Goal: Find specific page/section: Find specific page/section

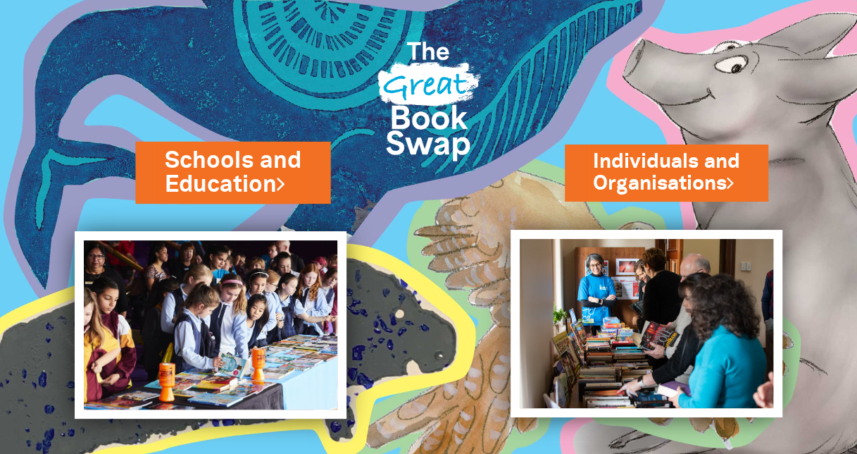
click at [196, 166] on link "Schools and Education" at bounding box center [233, 172] width 136 height 56
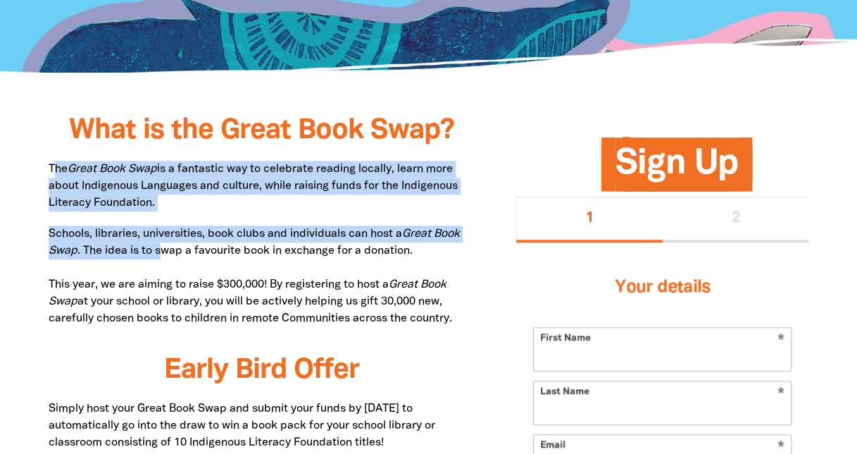
drag, startPoint x: 54, startPoint y: 166, endPoint x: 165, endPoint y: 247, distance: 136.7
click at [165, 247] on p "Schools, libraries, universities, book clubs and individuals can host a Great B…" at bounding box center [262, 275] width 426 height 101
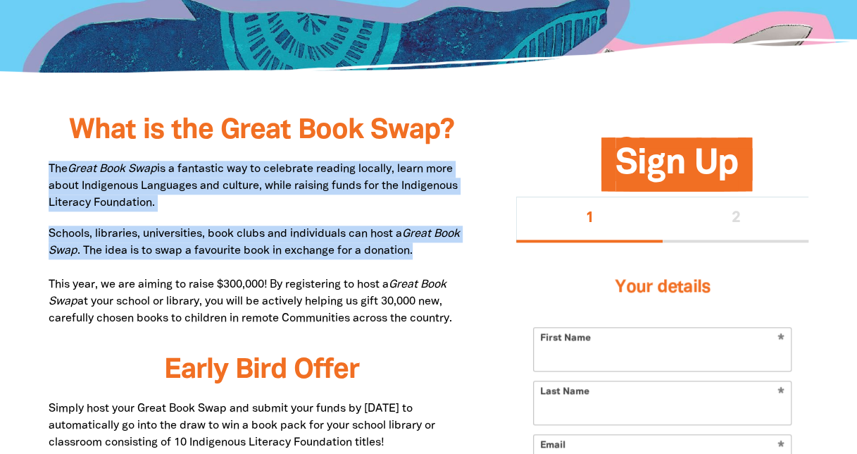
drag, startPoint x: 430, startPoint y: 250, endPoint x: 24, endPoint y: 156, distance: 416.7
copy div "The Great Book Swap is a fantastic way to celebrate reading locally, learn more…"
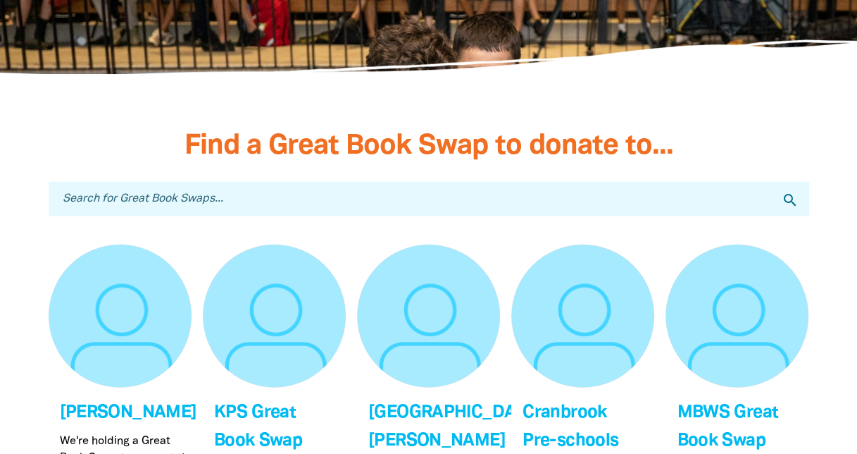
scroll to position [4086, 0]
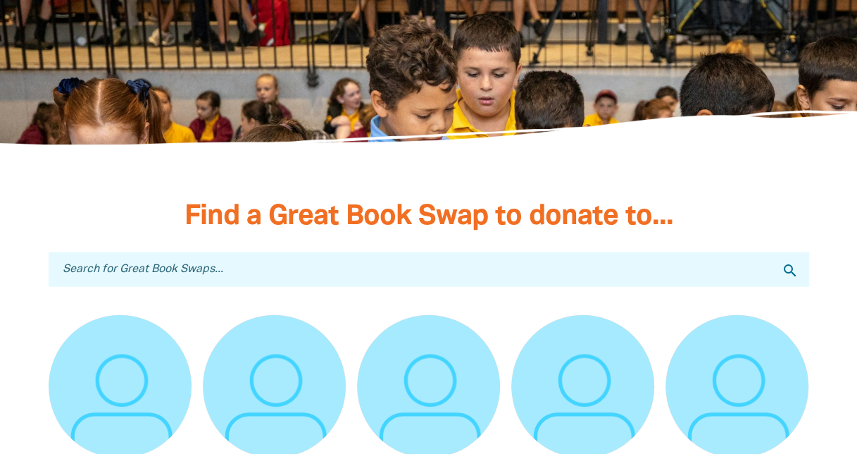
click at [272, 252] on input "Search for Great Book Swaps..." at bounding box center [429, 269] width 761 height 35
type input "ashgrove"
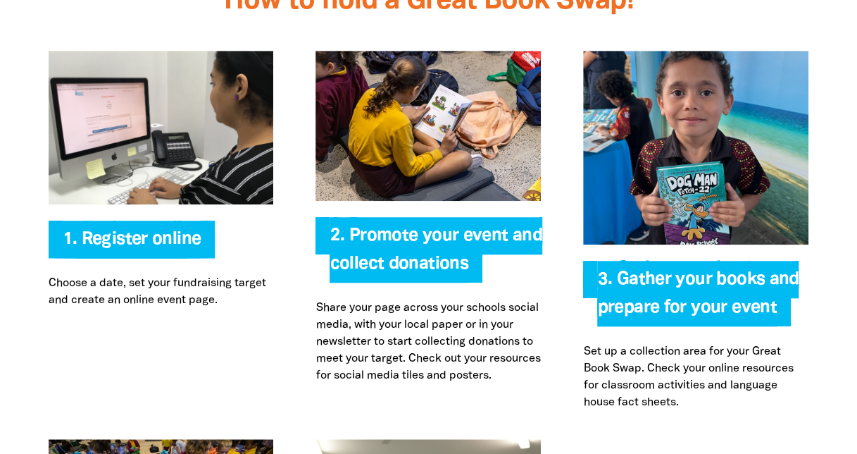
scroll to position [2959, 0]
